Goal: Task Accomplishment & Management: Manage account settings

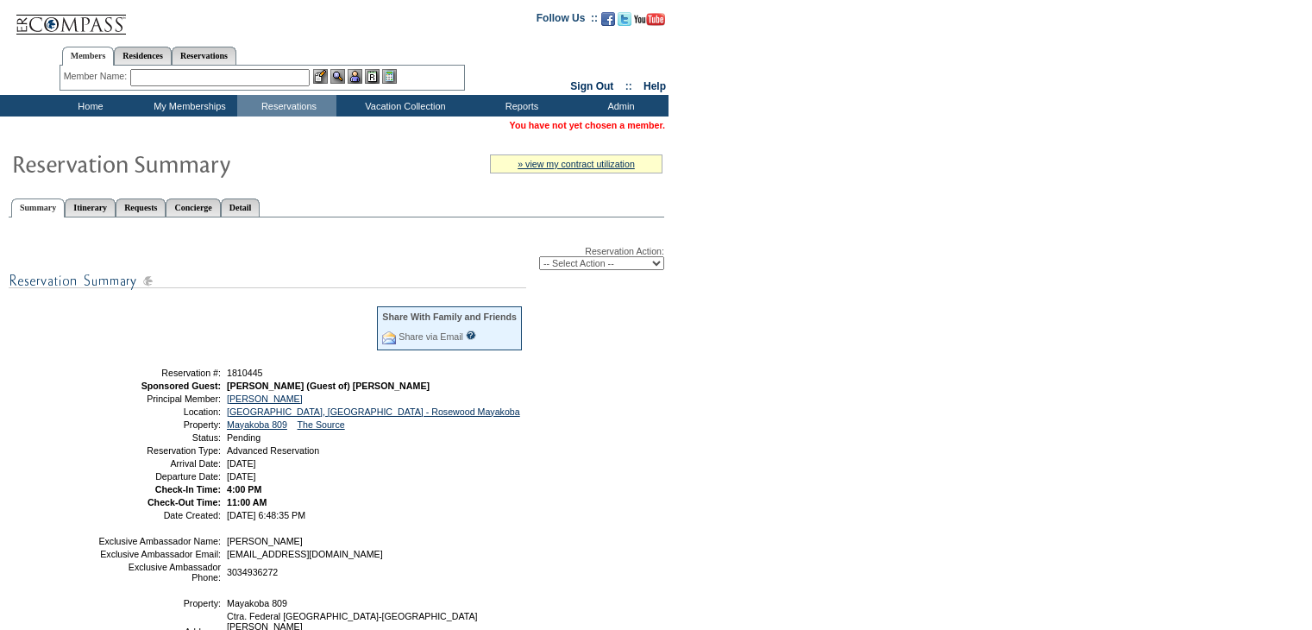
scroll to position [147, 0]
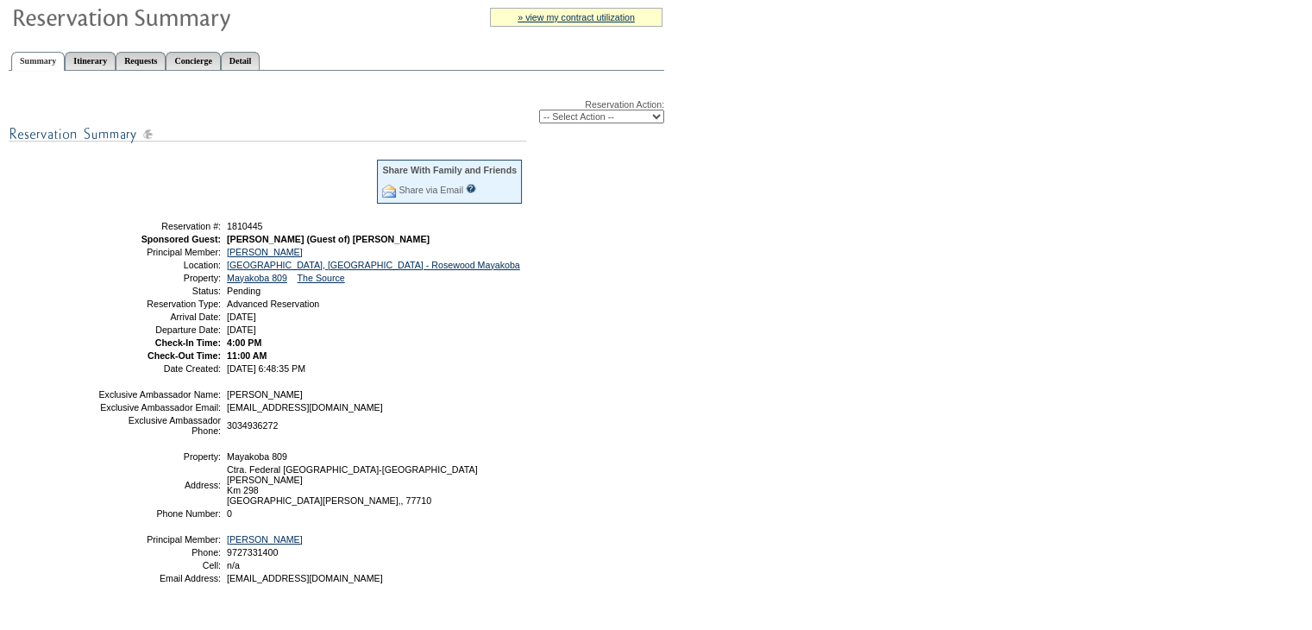
click at [582, 116] on select "-- Select Action -- Modify Reservation Dates Modify Reservation Cost Modify Occ…" at bounding box center [601, 117] width 125 height 14
select select "ConfirmRes"
click at [539, 110] on select "-- Select Action -- Modify Reservation Dates Modify Reservation Cost Modify Occ…" at bounding box center [601, 117] width 125 height 14
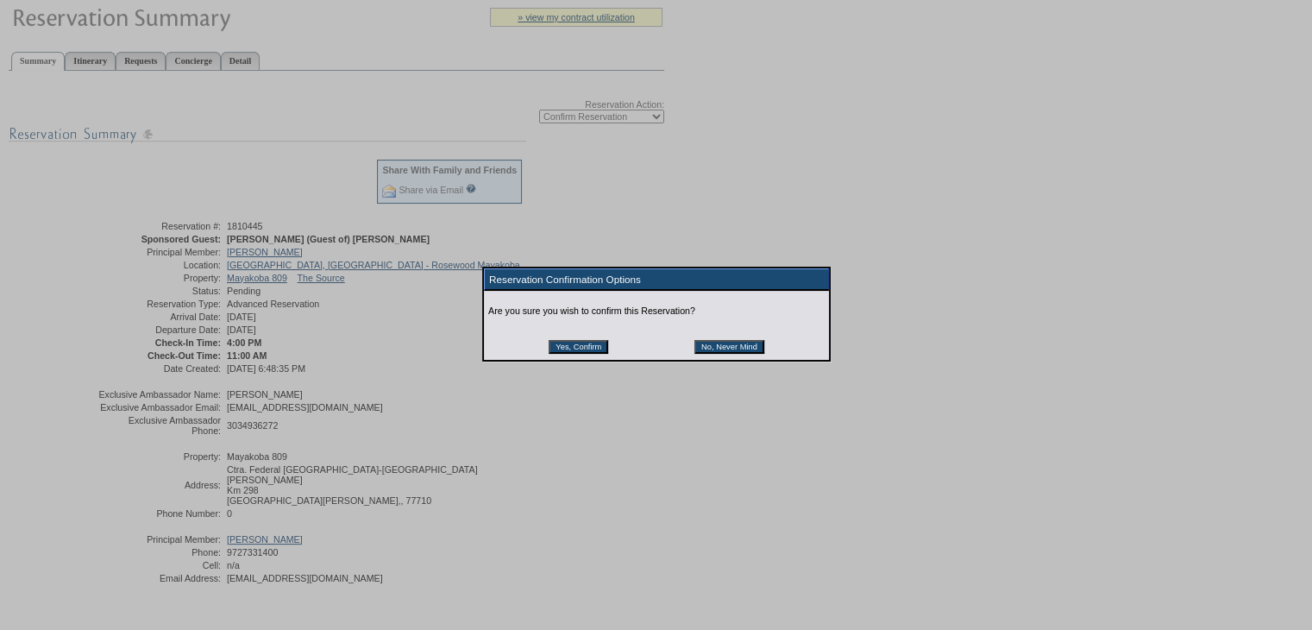
click at [587, 347] on input "Yes, Confirm" at bounding box center [579, 347] width 60 height 14
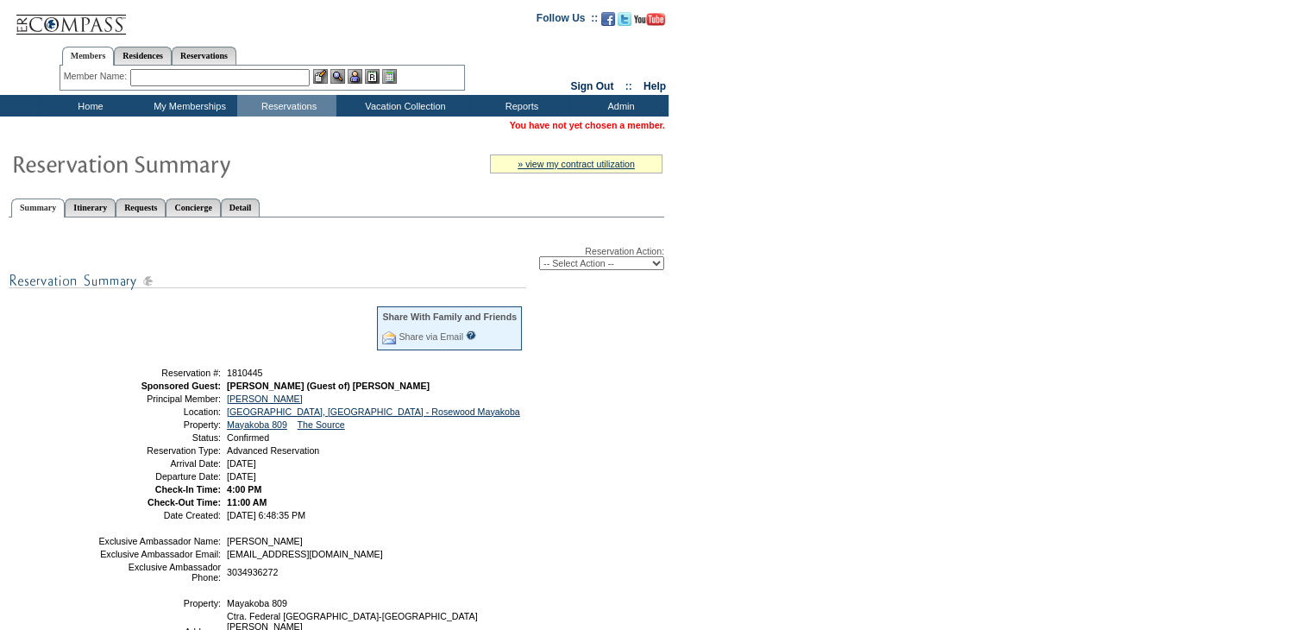
click at [85, 103] on td "Home" at bounding box center [88, 106] width 99 height 22
